Goal: Task Accomplishment & Management: Manage account settings

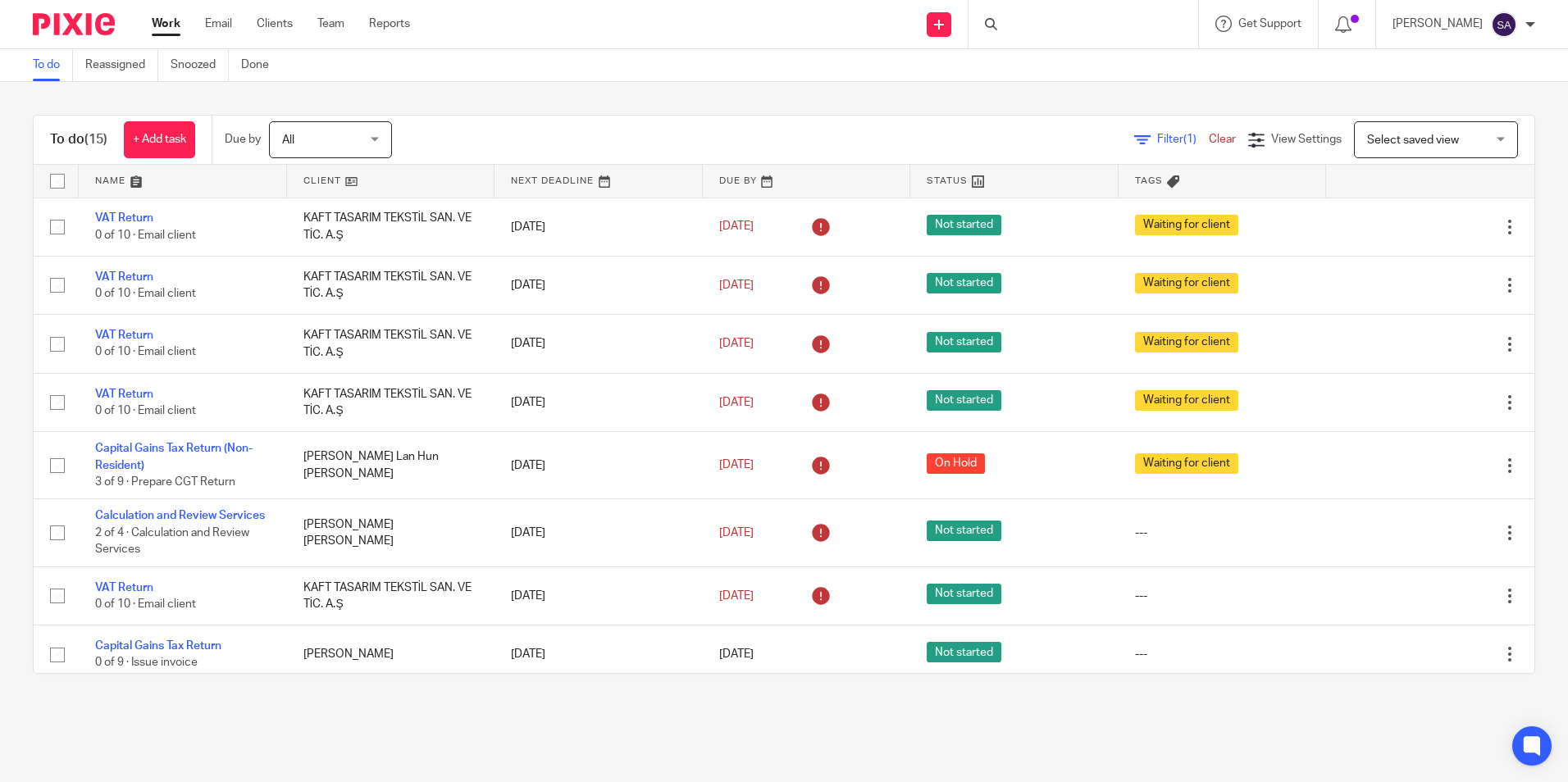
scroll to position [524, 0]
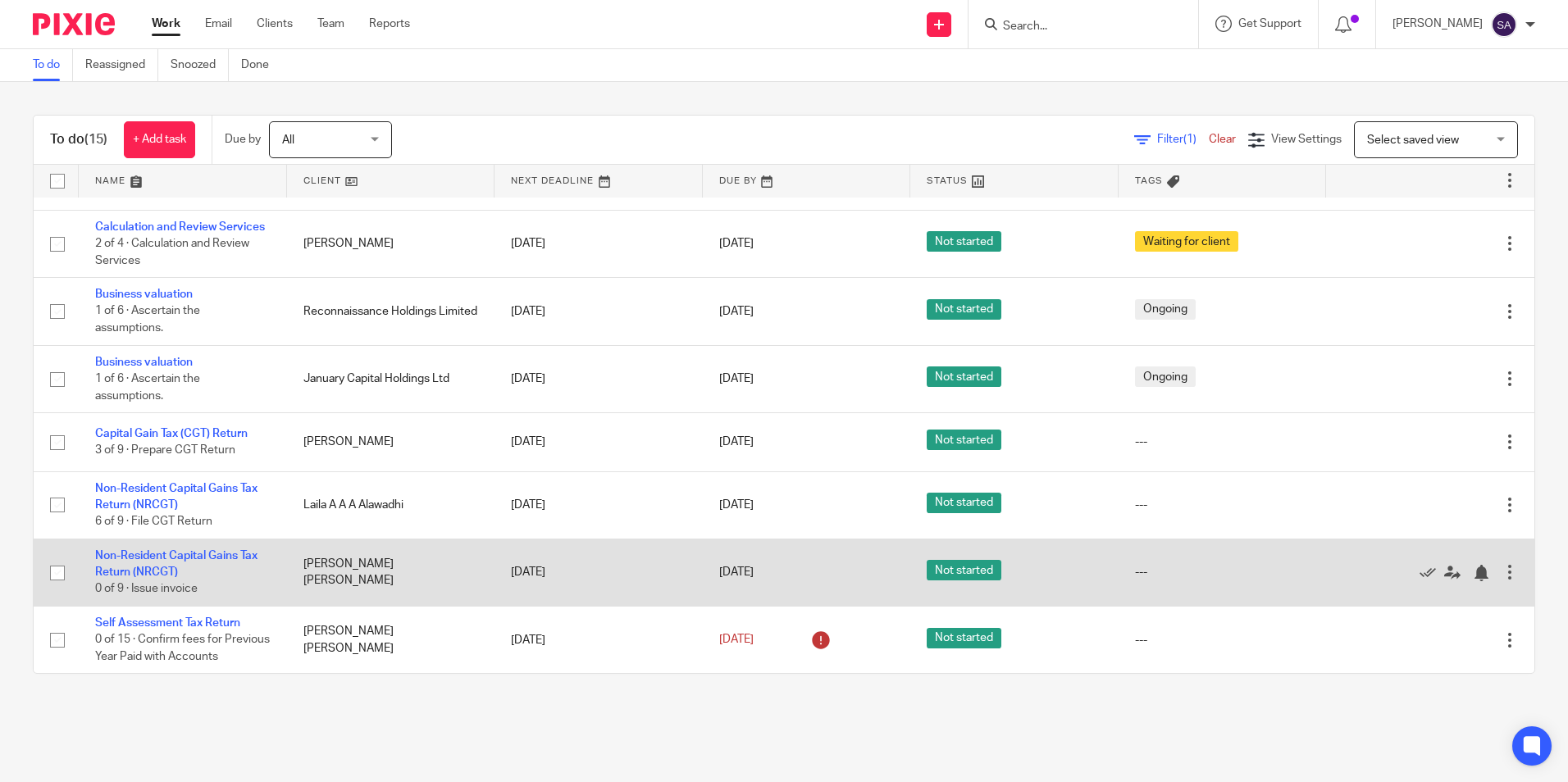
click at [138, 545] on td "Non-Resident Capital Gains Tax Return (NRCGT) 0 of 9 · Issue invoice" at bounding box center [182, 571] width 208 height 67
click at [139, 550] on link "Non-Resident Capital Gains Tax Return (NRCGT)" at bounding box center [176, 564] width 162 height 28
